Goal: Check status: Check status

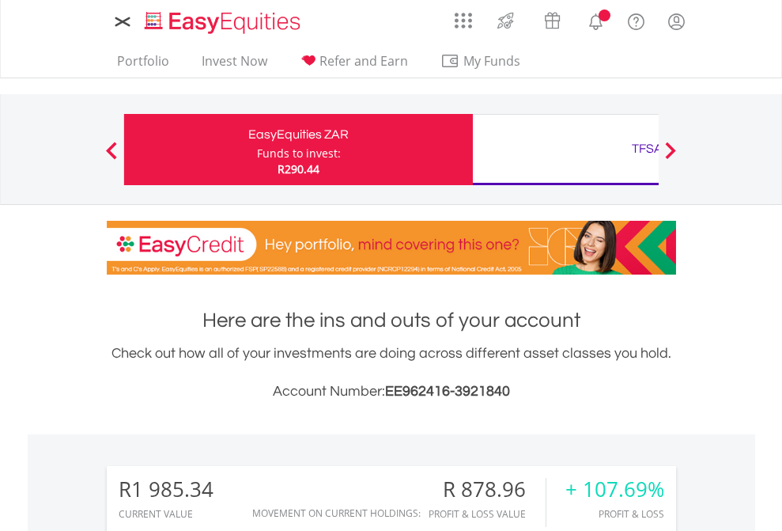
scroll to position [152, 248]
click at [257, 149] on div "Funds to invest:" at bounding box center [299, 154] width 84 height 16
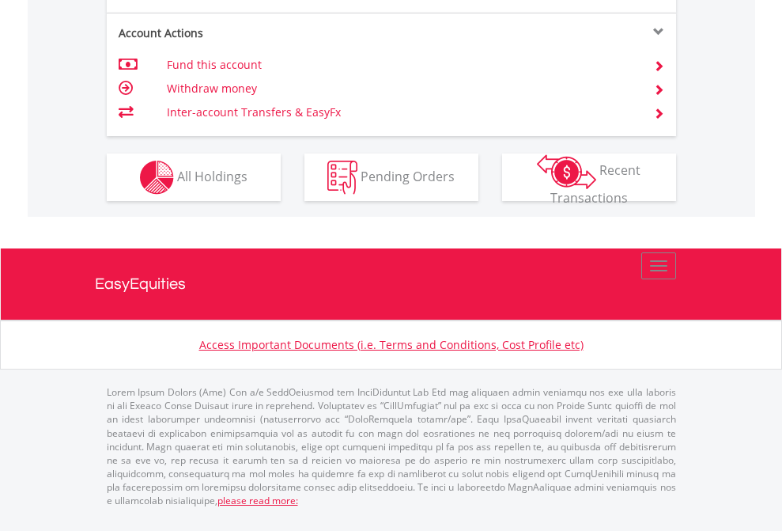
scroll to position [1516, 0]
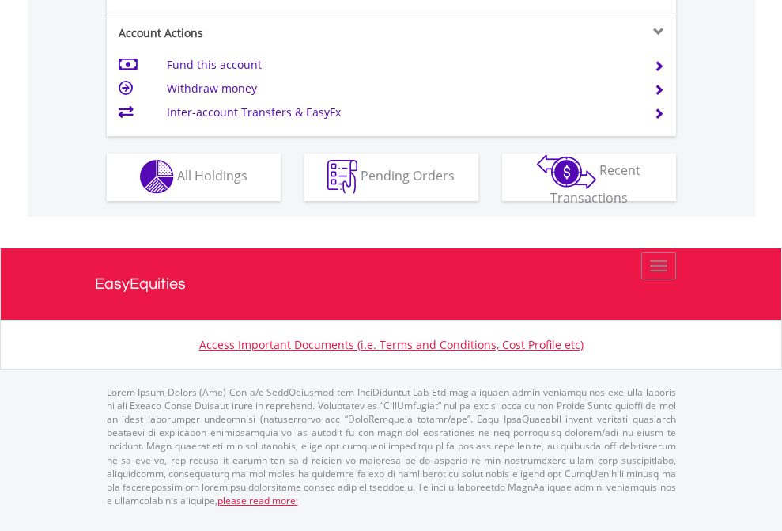
scroll to position [1479, 0]
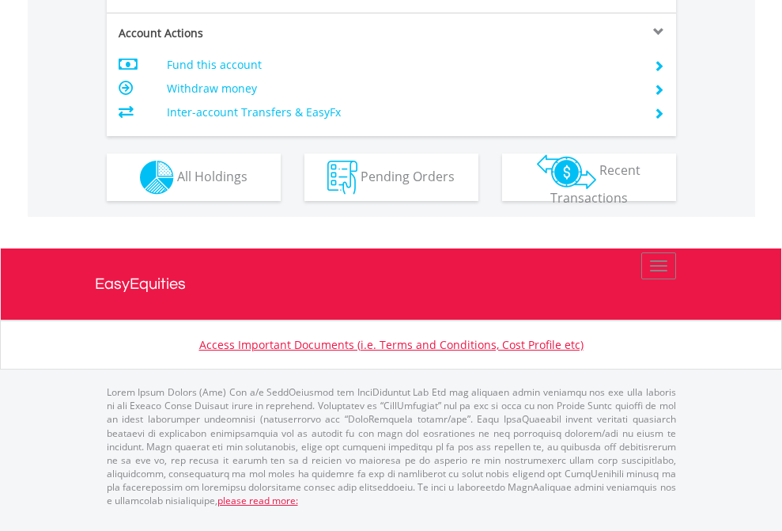
scroll to position [1485, 0]
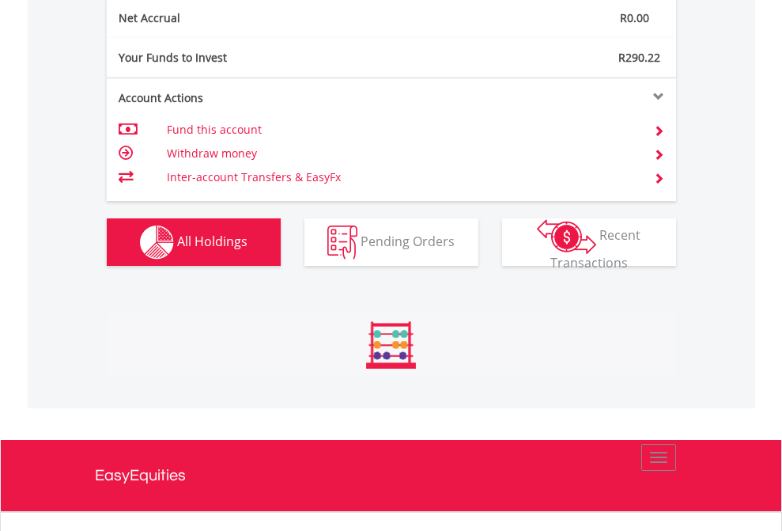
scroll to position [152, 248]
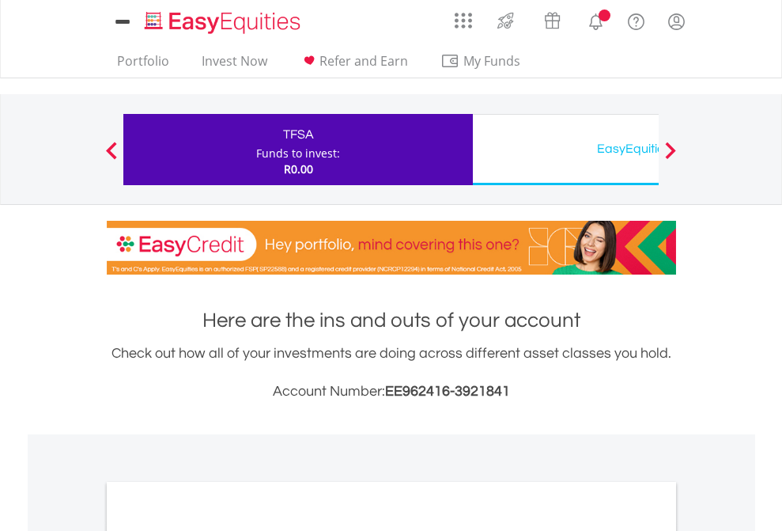
scroll to position [951, 0]
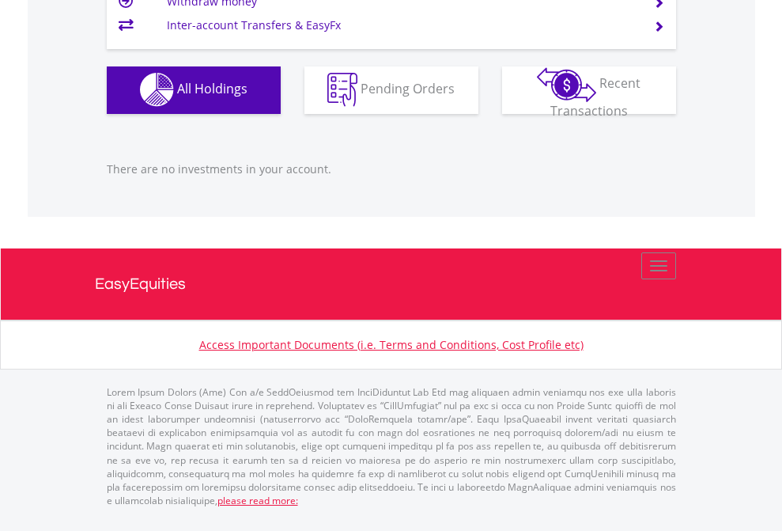
scroll to position [152, 248]
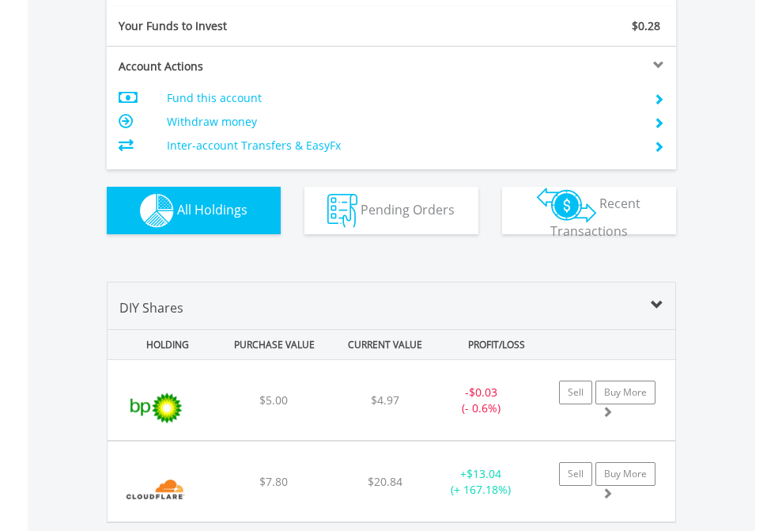
scroll to position [1759, 0]
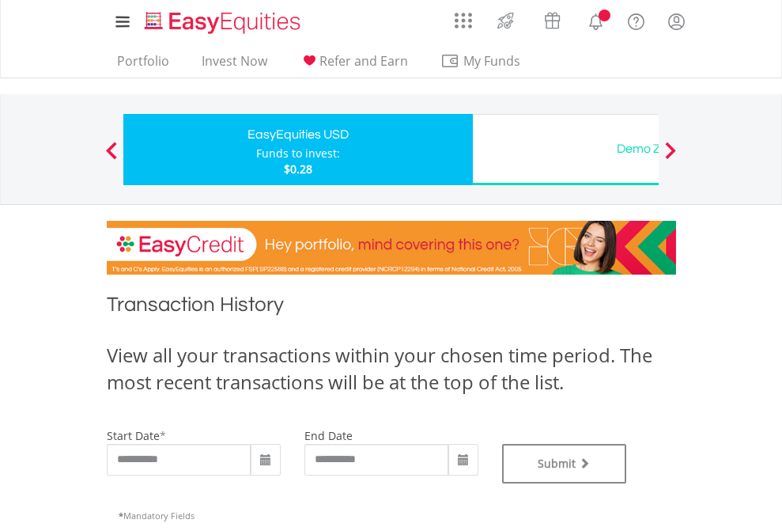
type input "**********"
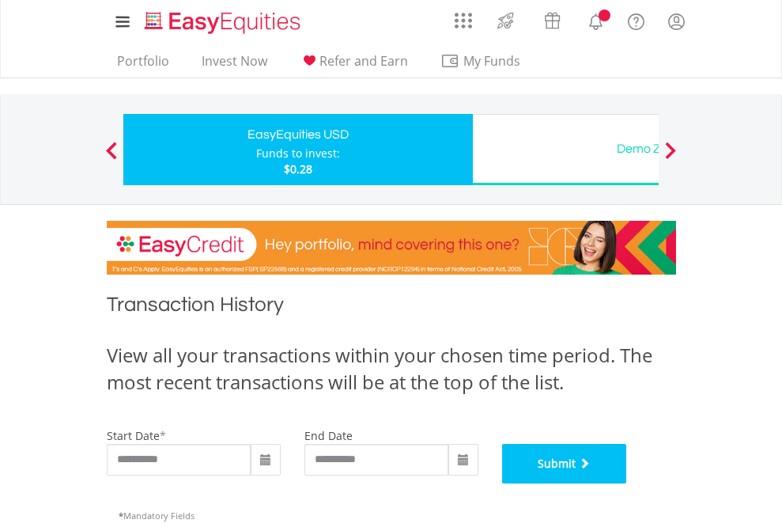
click at [627, 483] on button "Submit" at bounding box center [564, 464] width 125 height 40
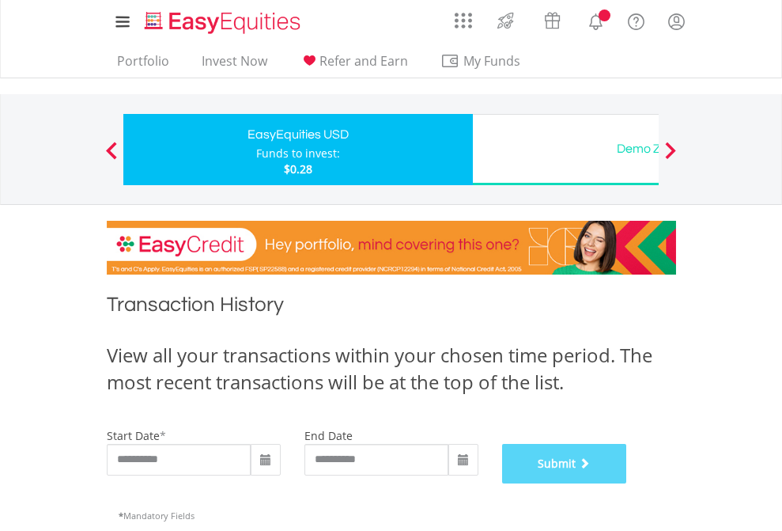
scroll to position [641, 0]
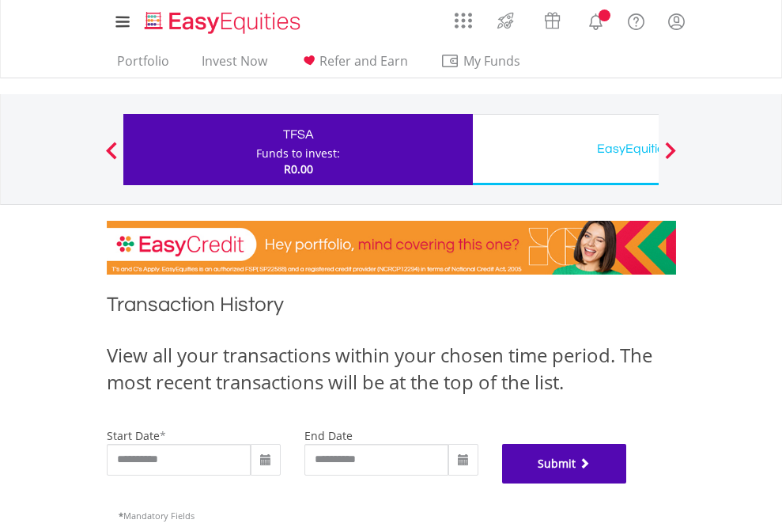
click at [627, 483] on button "Submit" at bounding box center [564, 464] width 125 height 40
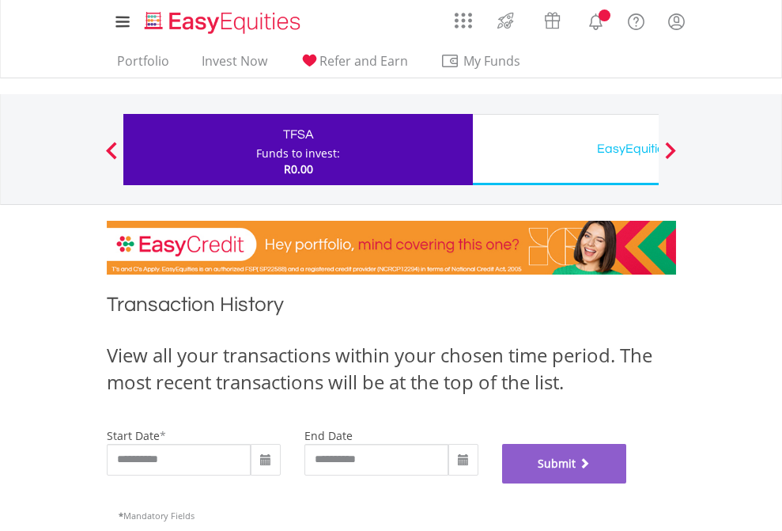
scroll to position [641, 0]
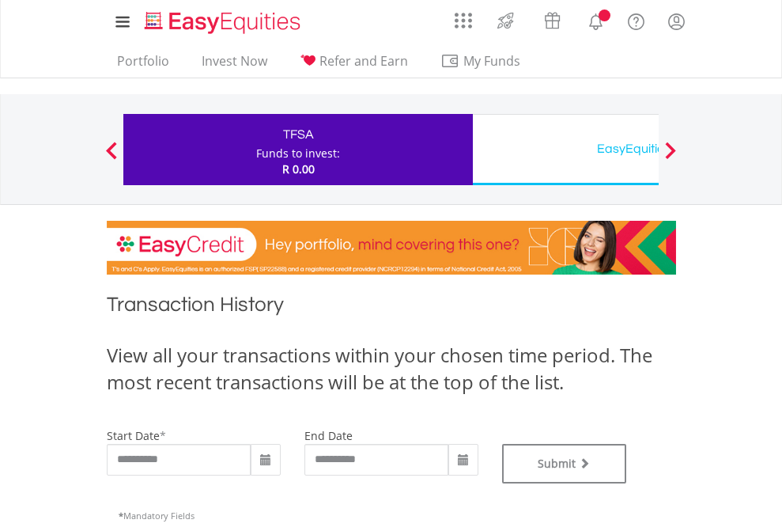
click at [566, 149] on div "EasyEquities USD" at bounding box center [647, 149] width 330 height 22
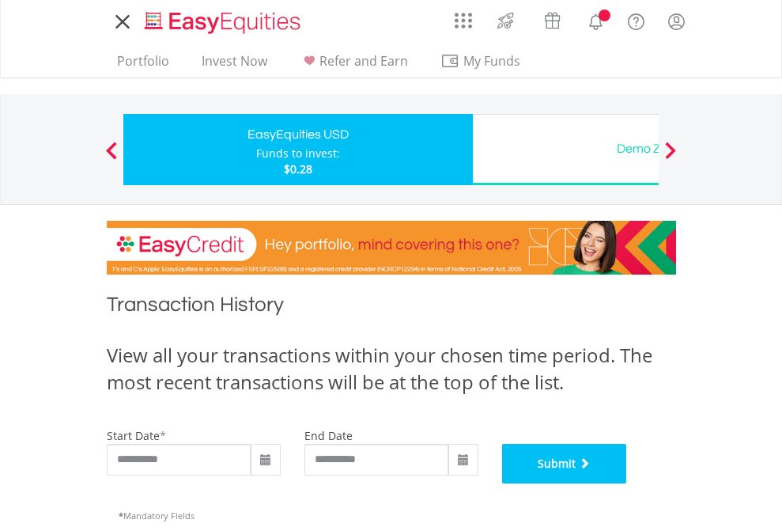
click at [627, 483] on button "Submit" at bounding box center [564, 464] width 125 height 40
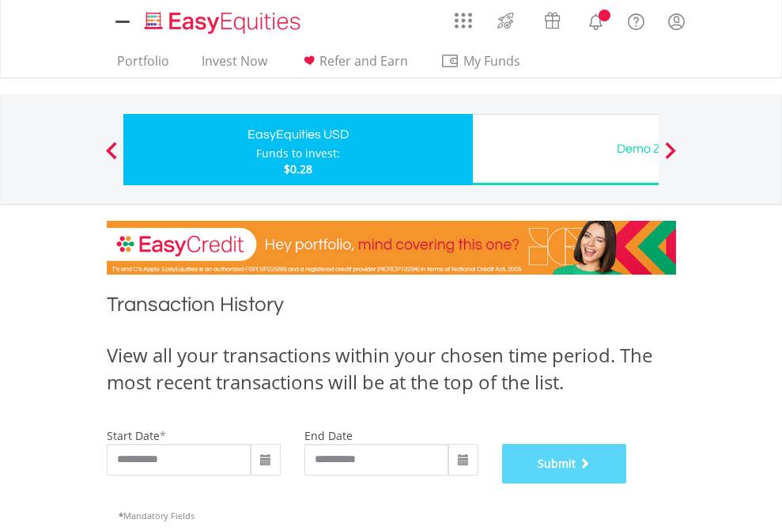
scroll to position [641, 0]
